Goal: Transaction & Acquisition: Purchase product/service

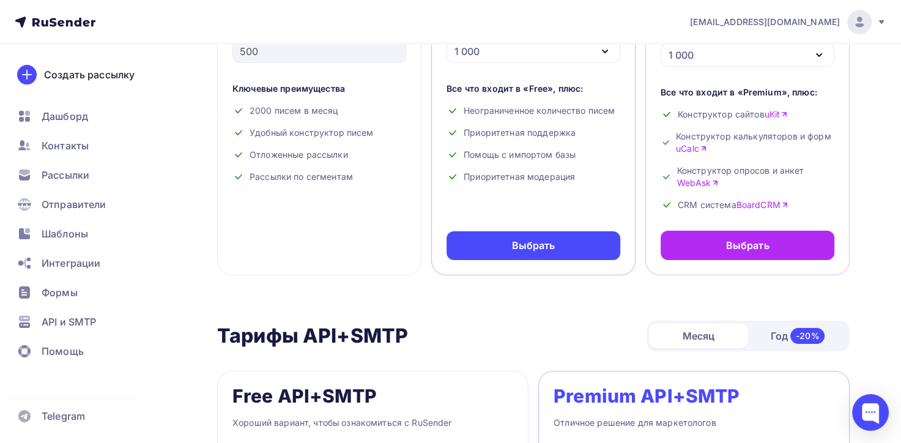
scroll to position [245, 0]
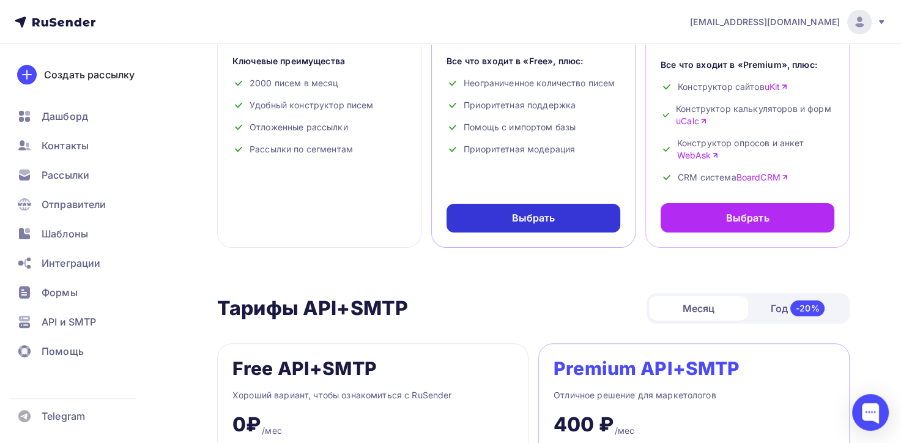
click at [489, 218] on div "Выбрать" at bounding box center [533, 218] width 174 height 29
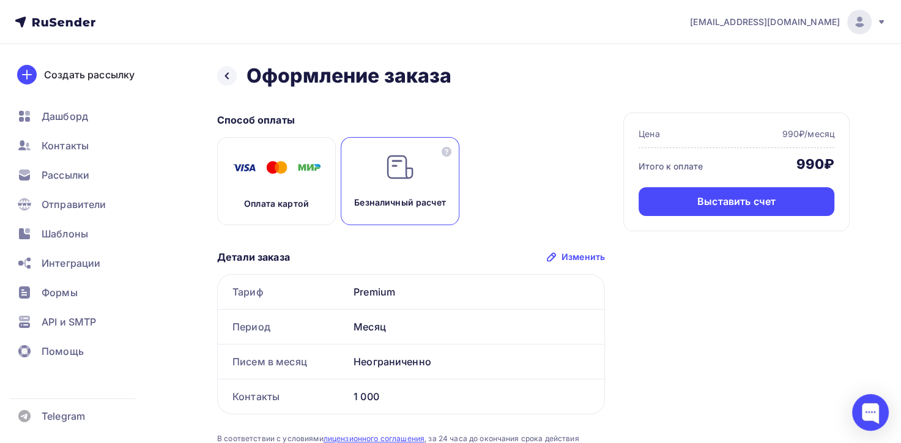
click at [396, 180] on img at bounding box center [399, 166] width 29 height 29
click at [747, 195] on div "Выставить счет" at bounding box center [736, 201] width 78 height 14
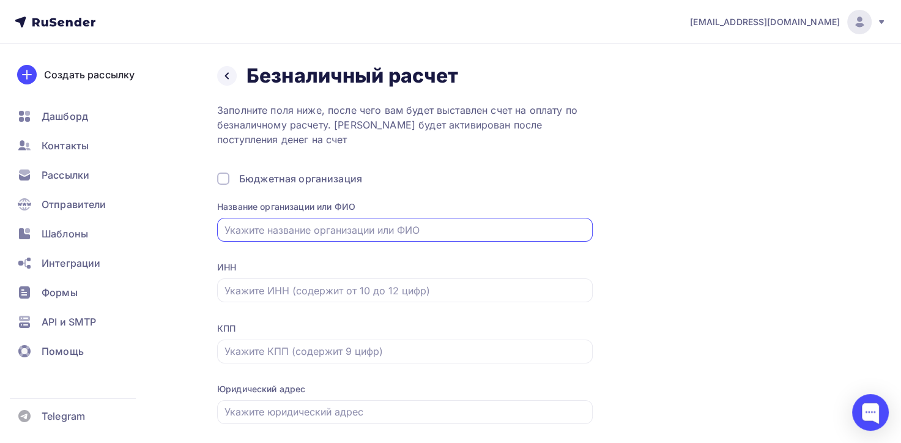
type input "УК "Яхонты""
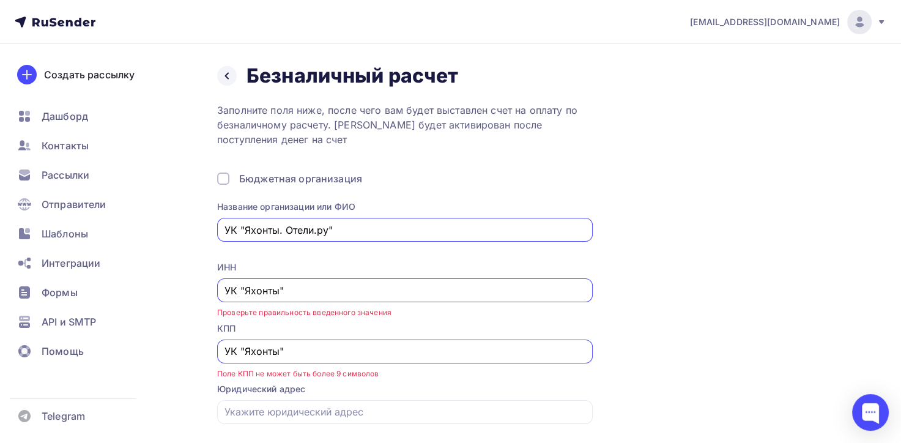
type input "УК "Яхонты. Отели.ру""
click at [543, 142] on p "Заполните поля ниже, после чего вам будет выставлен счет на оплату по безналичн…" at bounding box center [404, 125] width 375 height 44
drag, startPoint x: 292, startPoint y: 290, endPoint x: 216, endPoint y: 290, distance: 75.8
click at [216, 290] on div "Назад Безналичный расчет Безналичный расчет Заполните поля ниже, после чего вам…" at bounding box center [450, 282] width 901 height 477
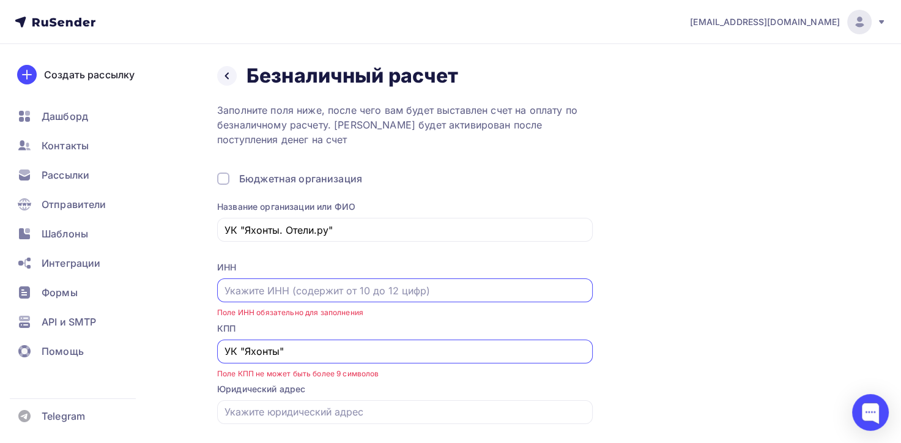
click at [238, 290] on input "text" at bounding box center [404, 290] width 361 height 15
paste input "5017116860"
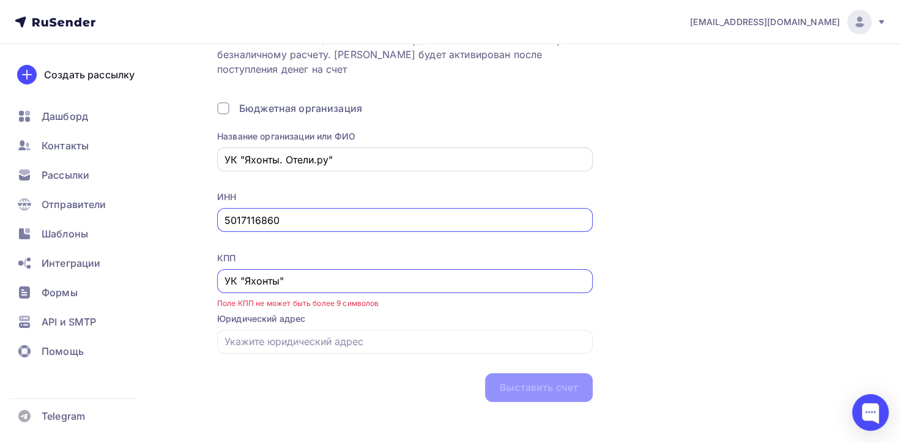
scroll to position [77, 0]
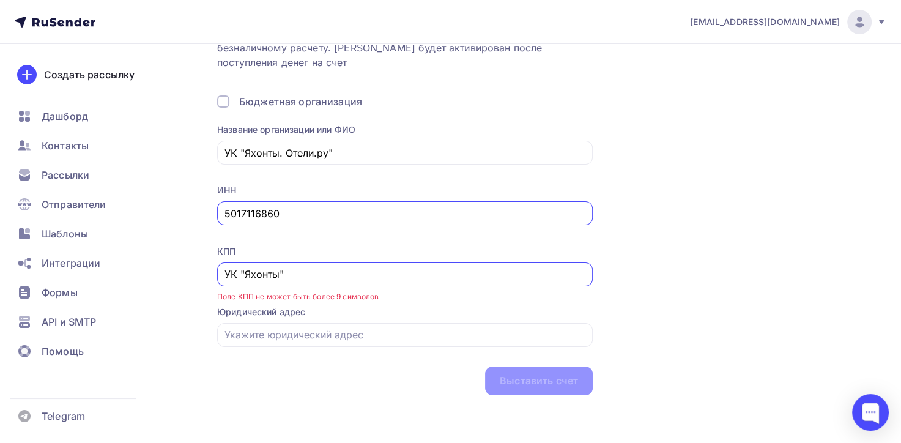
type input "5017116860"
drag, startPoint x: 284, startPoint y: 275, endPoint x: 227, endPoint y: 274, distance: 56.9
click at [227, 274] on input "УК "Яхонты"" at bounding box center [404, 274] width 361 height 15
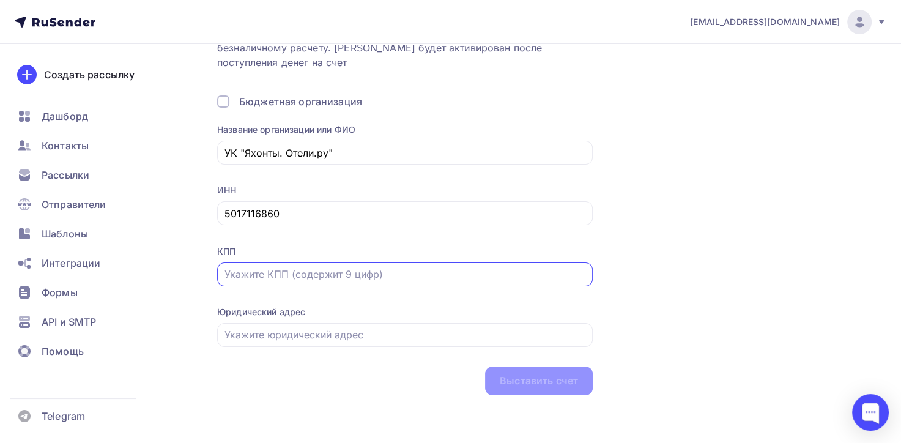
paste input "501701001"
type input "501701001"
click at [334, 336] on input "text" at bounding box center [404, 334] width 361 height 15
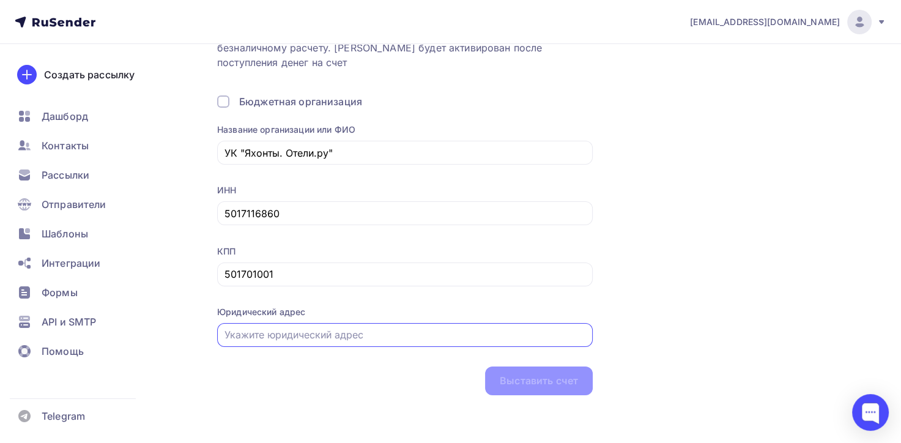
paste input "143513, [PERSON_NAME][GEOGRAPHIC_DATA], г.о. Истра, д [GEOGRAPHIC_DATA], [GEOGR…"
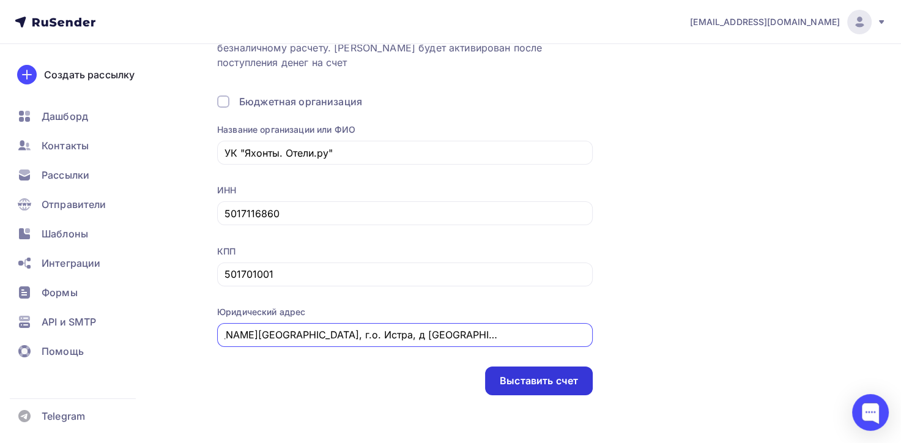
type input "143513, [PERSON_NAME][GEOGRAPHIC_DATA], г.о. Истра, д [GEOGRAPHIC_DATA], [GEOGR…"
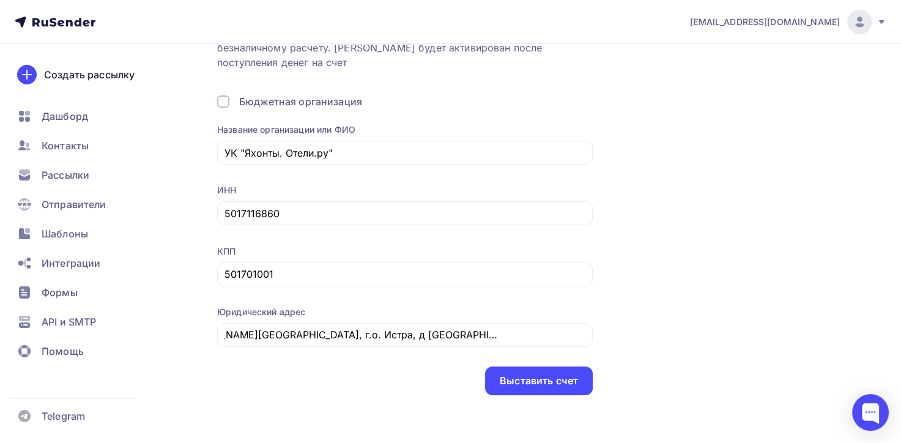
click at [561, 378] on div "Выставить счет" at bounding box center [539, 381] width 78 height 14
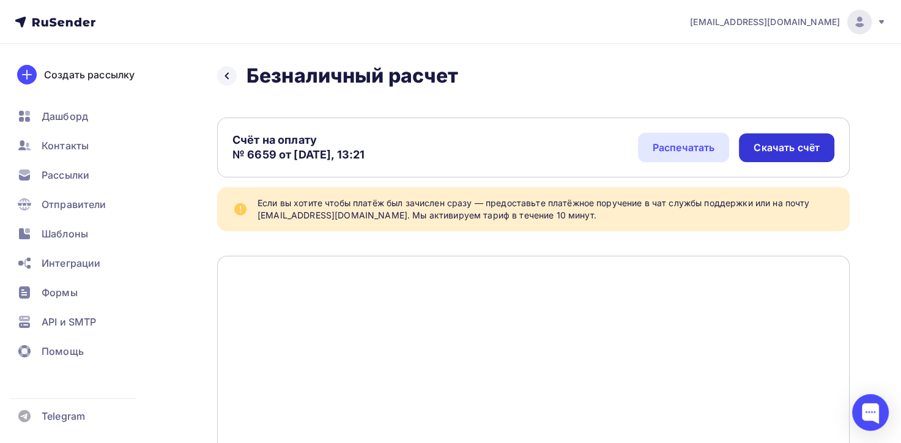
click at [758, 148] on div "Скачать счёт" at bounding box center [786, 148] width 66 height 14
click at [57, 24] on icon at bounding box center [55, 22] width 81 height 15
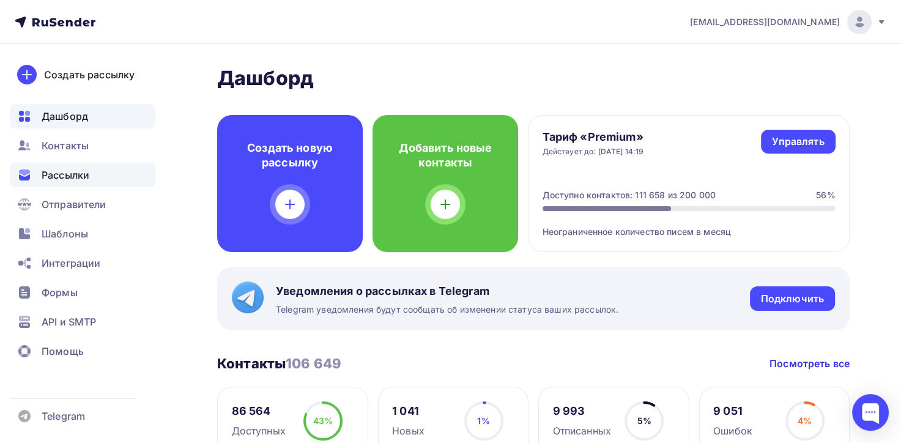
click at [89, 172] on span "Рассылки" at bounding box center [66, 175] width 48 height 15
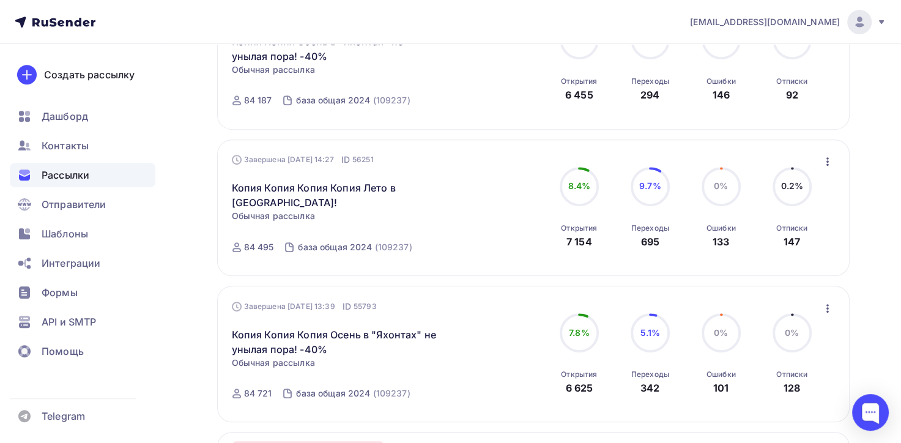
scroll to position [550, 0]
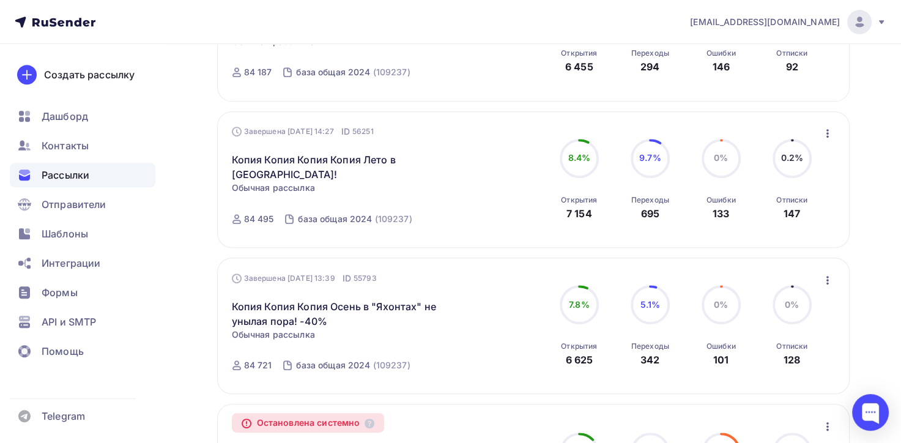
click at [828, 128] on icon "button" at bounding box center [827, 133] width 15 height 15
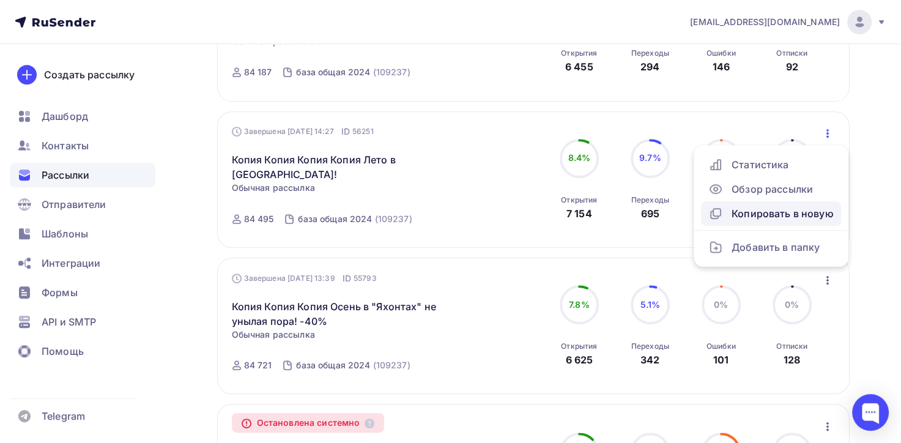
click at [795, 212] on div "Копировать в новую" at bounding box center [770, 213] width 125 height 15
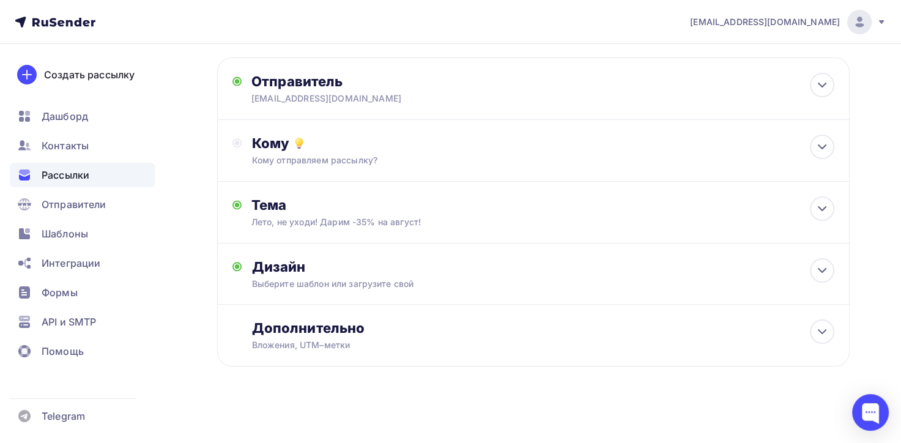
scroll to position [76, 0]
click at [825, 264] on icon at bounding box center [821, 269] width 15 height 15
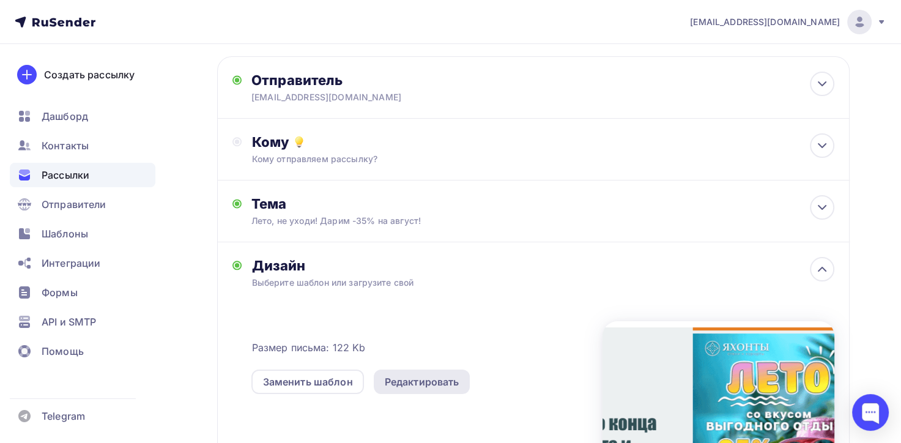
click at [423, 382] on div "Редактировать" at bounding box center [422, 381] width 75 height 15
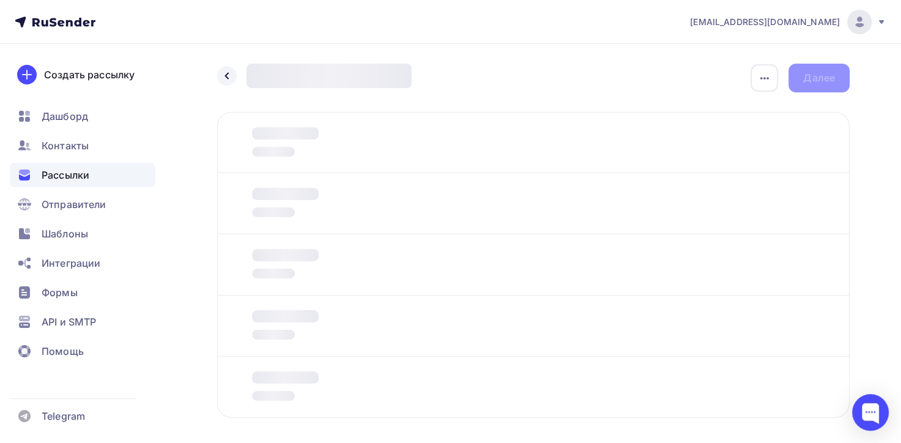
scroll to position [54, 0]
